Goal: Navigation & Orientation: Find specific page/section

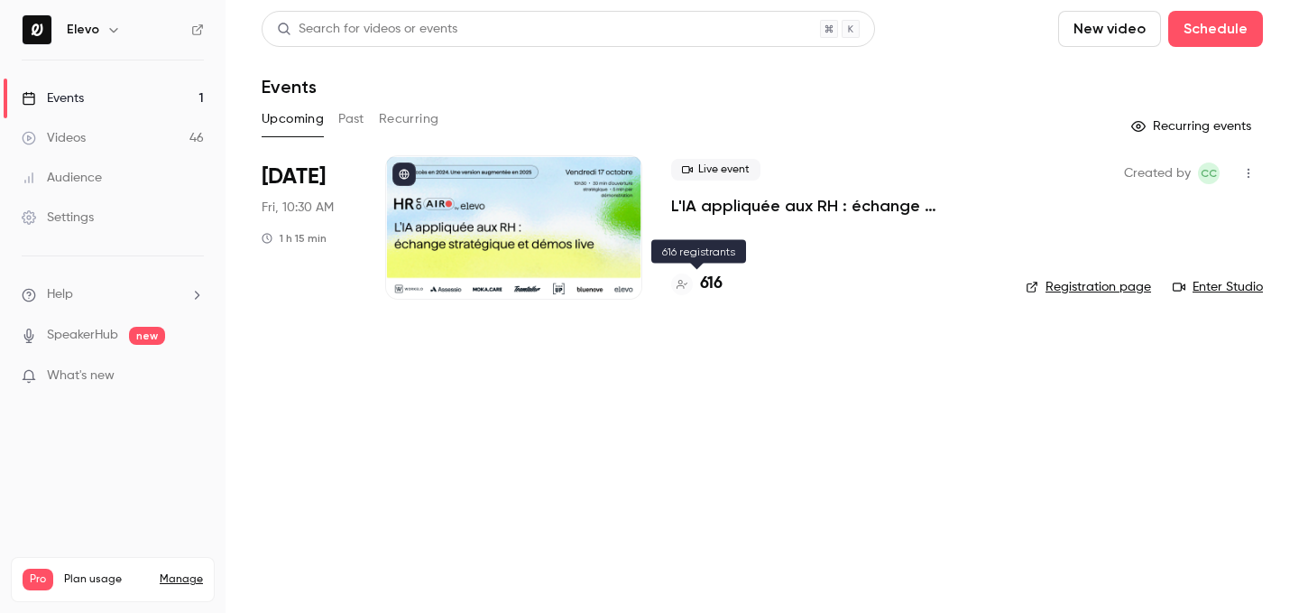
click at [702, 287] on h4 "616" at bounding box center [711, 284] width 23 height 24
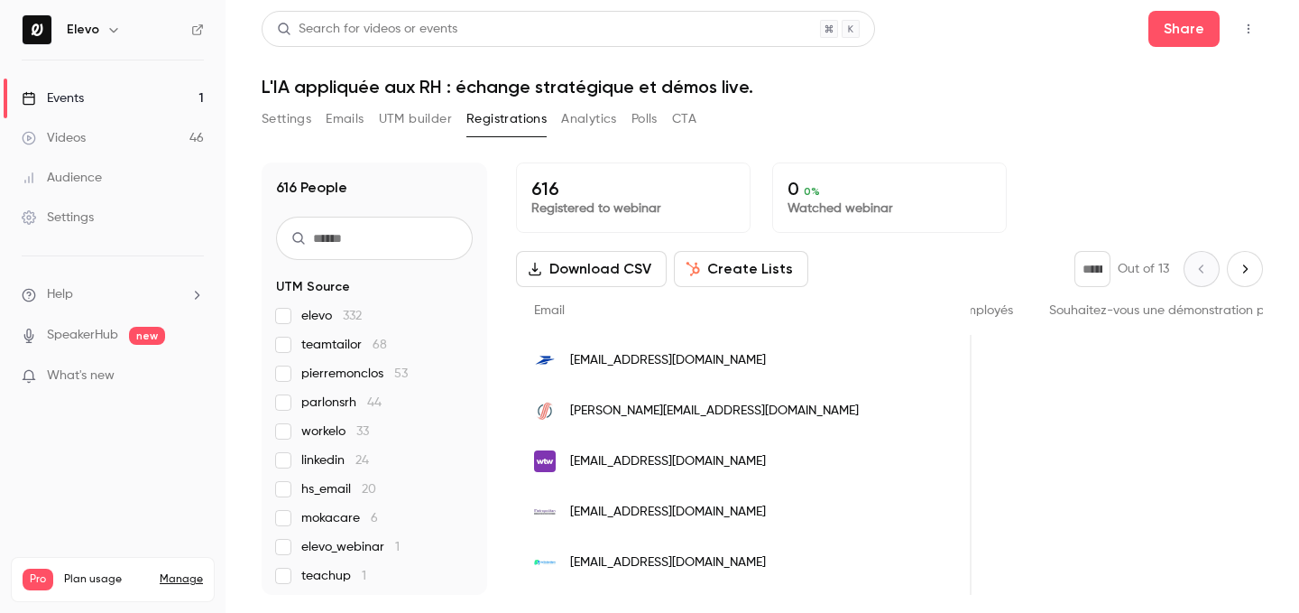
scroll to position [0, 2138]
click at [154, 106] on link "Events 1" at bounding box center [113, 99] width 226 height 40
